Goal: Navigation & Orientation: Find specific page/section

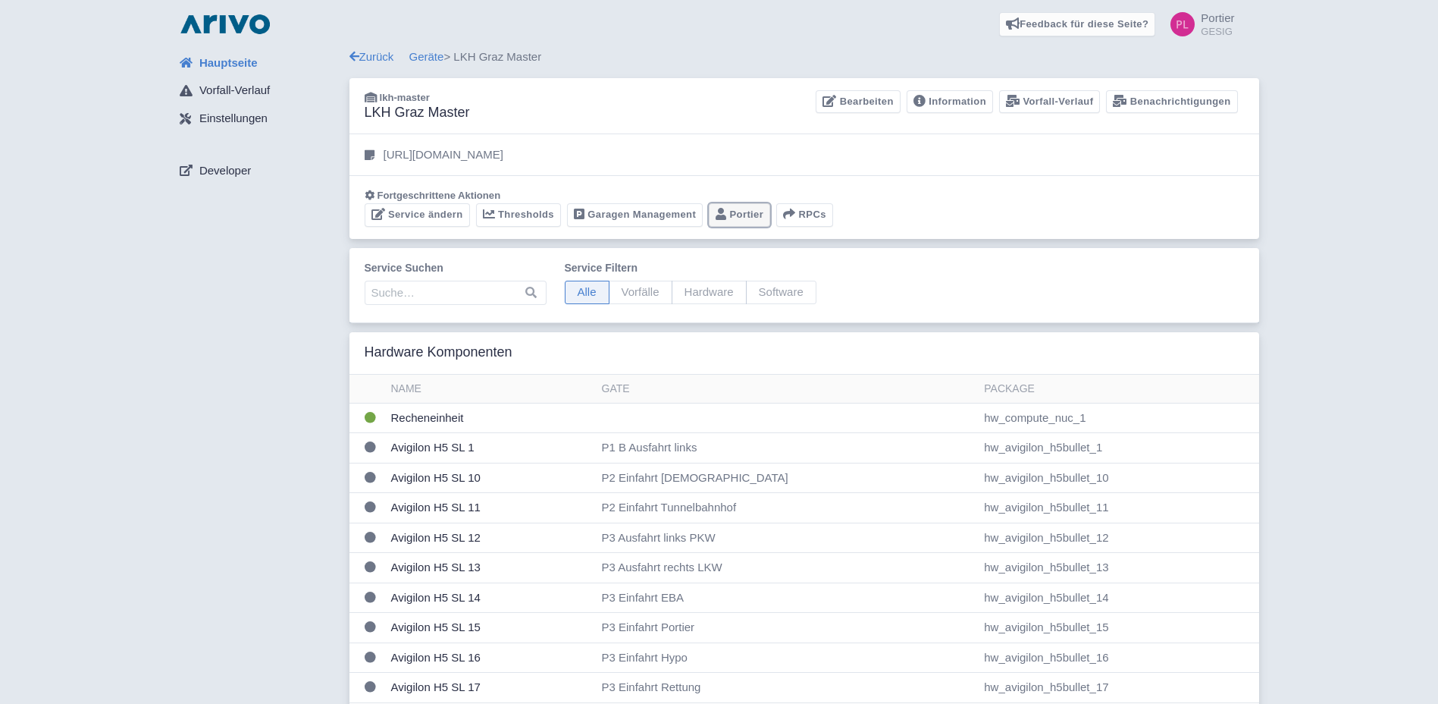
click at [751, 214] on link "Portier" at bounding box center [739, 215] width 61 height 24
click at [749, 220] on link "Portier" at bounding box center [739, 215] width 61 height 24
